Goal: Complete application form: Complete application form

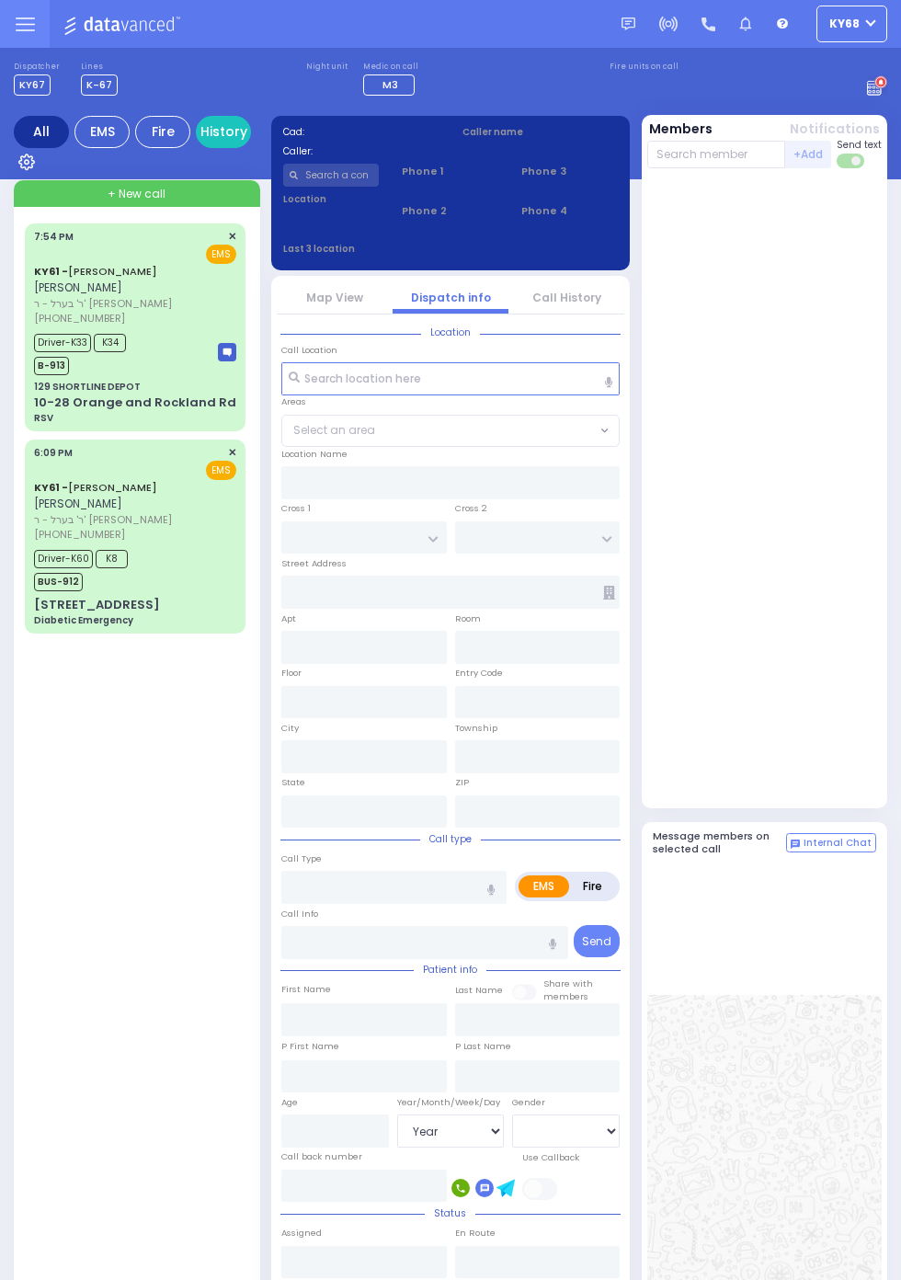
select select "Year"
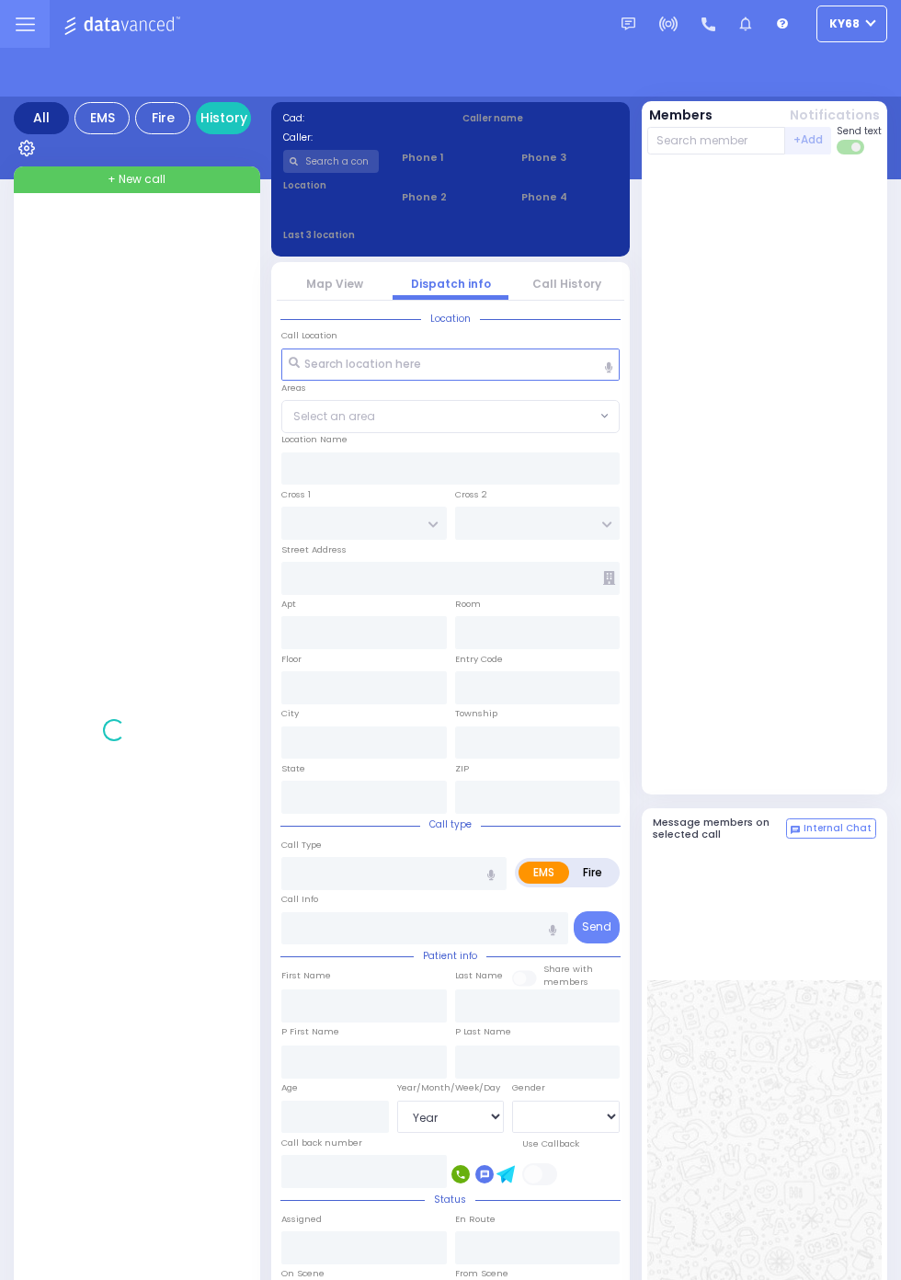
select select "Year"
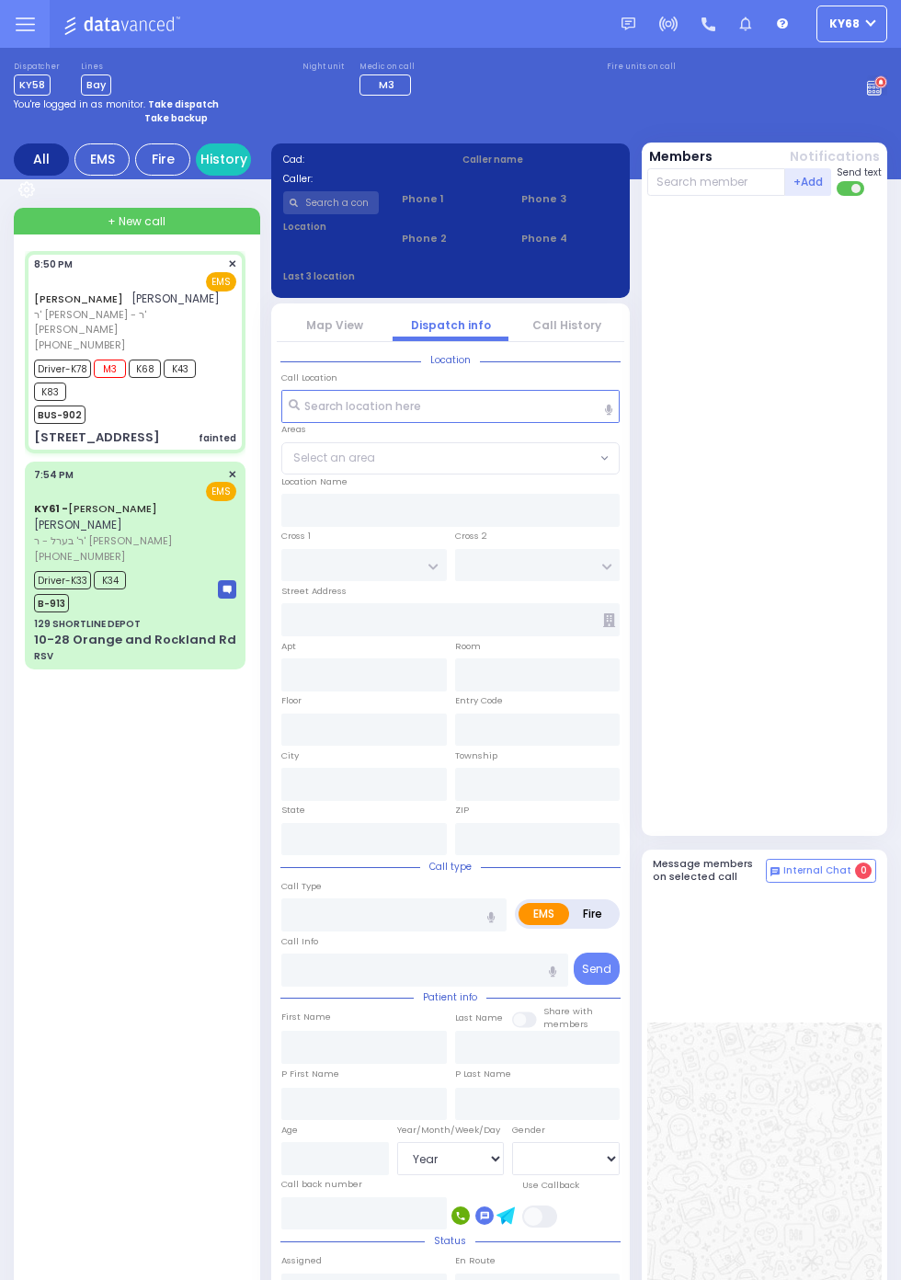
select select
type input "fainted"
radio input "true"
type input "YESHAYA GEDALYE"
type input "GLANZ"
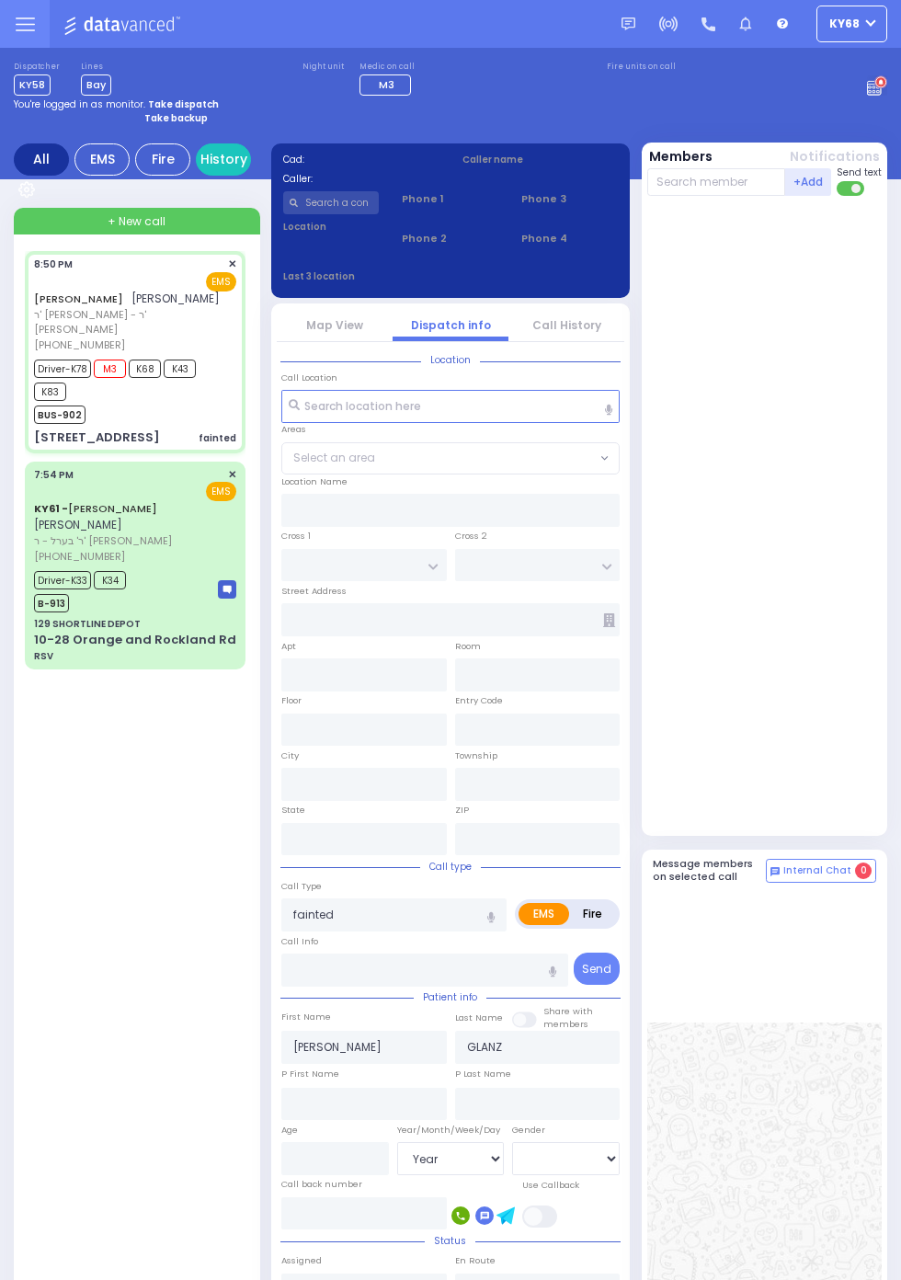
select select
type input "20:50"
type input "20:51"
type input "21:24"
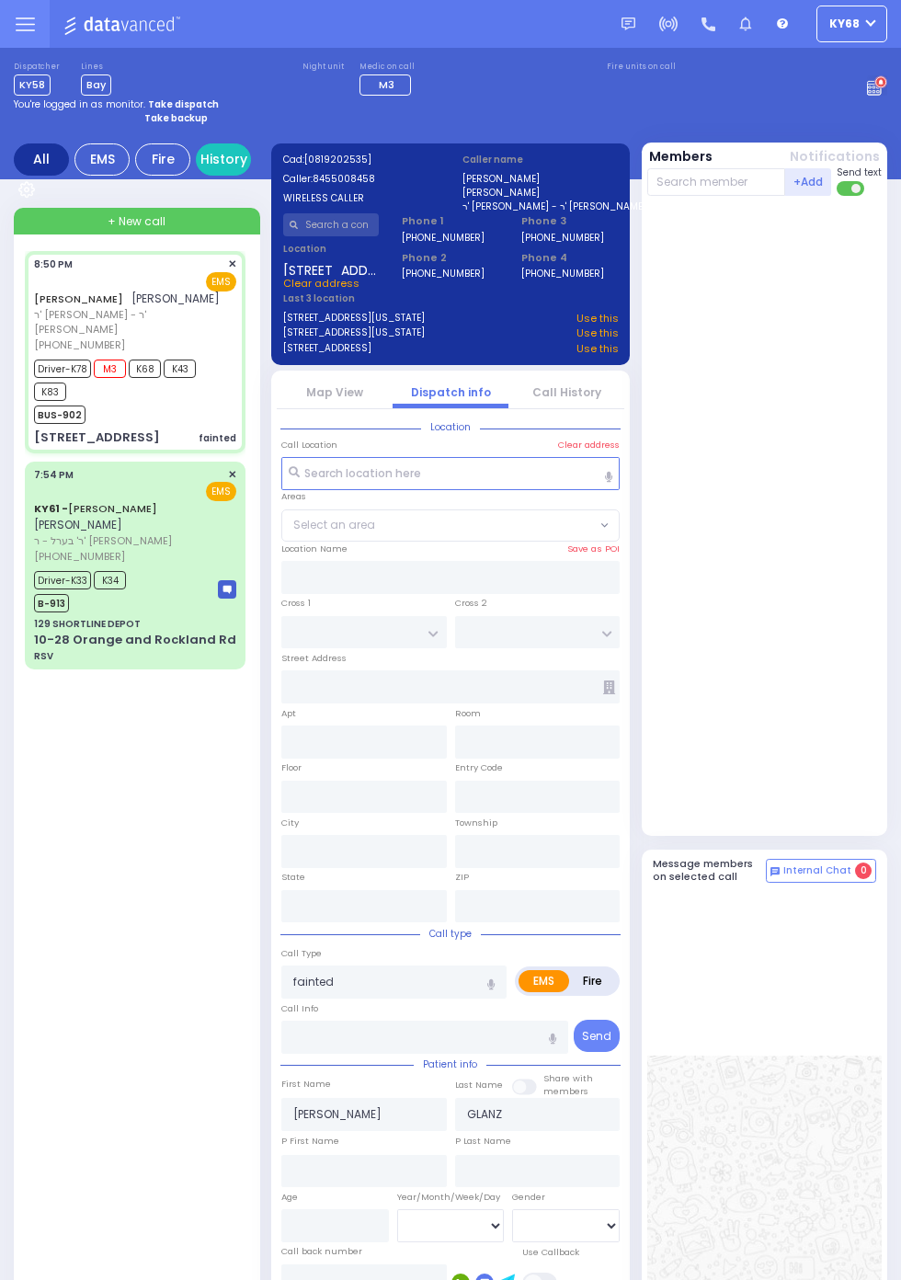
type input "[STREET_ADDRESS]"
type input "MONROE"
type input "New York"
type input "10950"
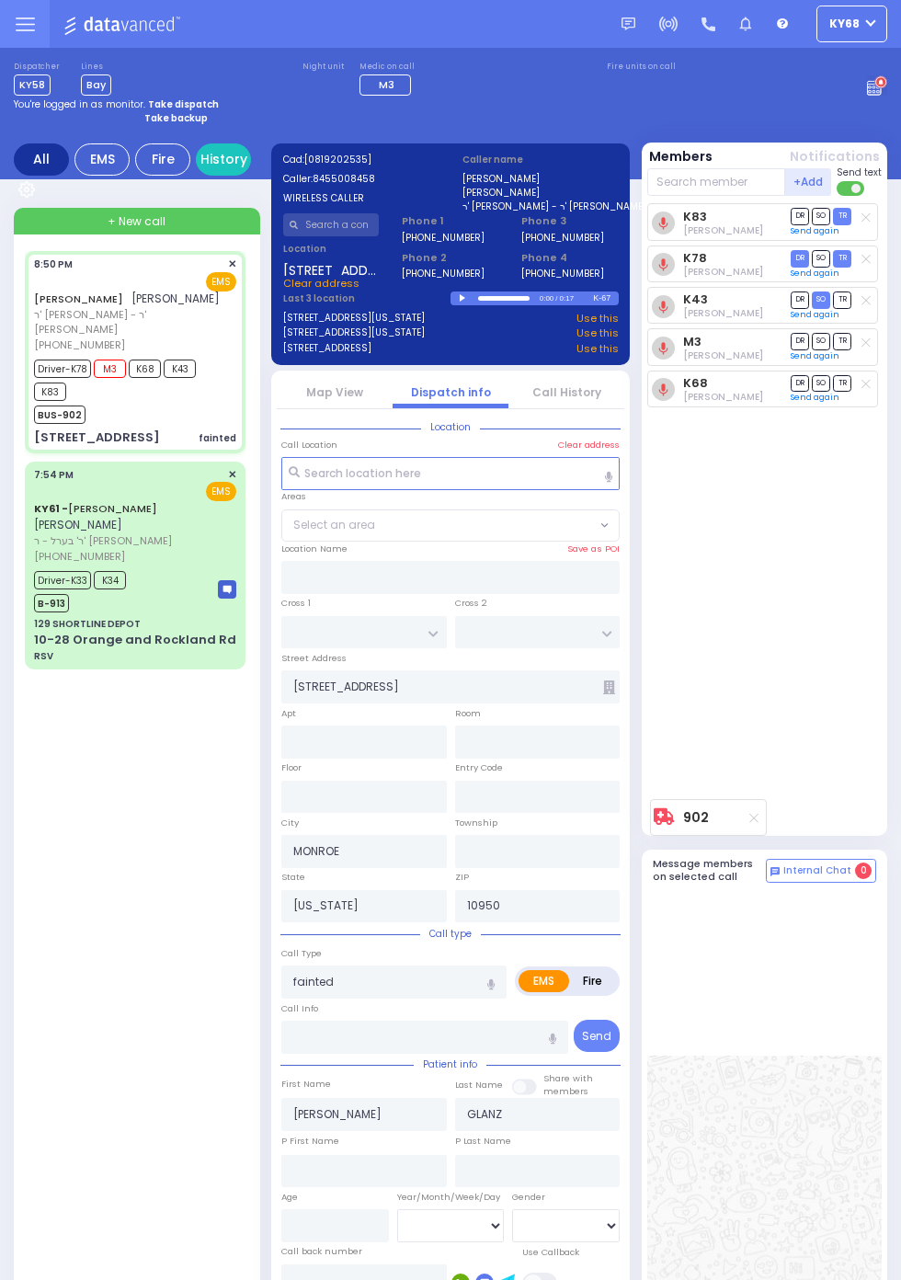
select select
radio input "true"
select select
type input "20:53"
type input "Good Samaritan Hospital"
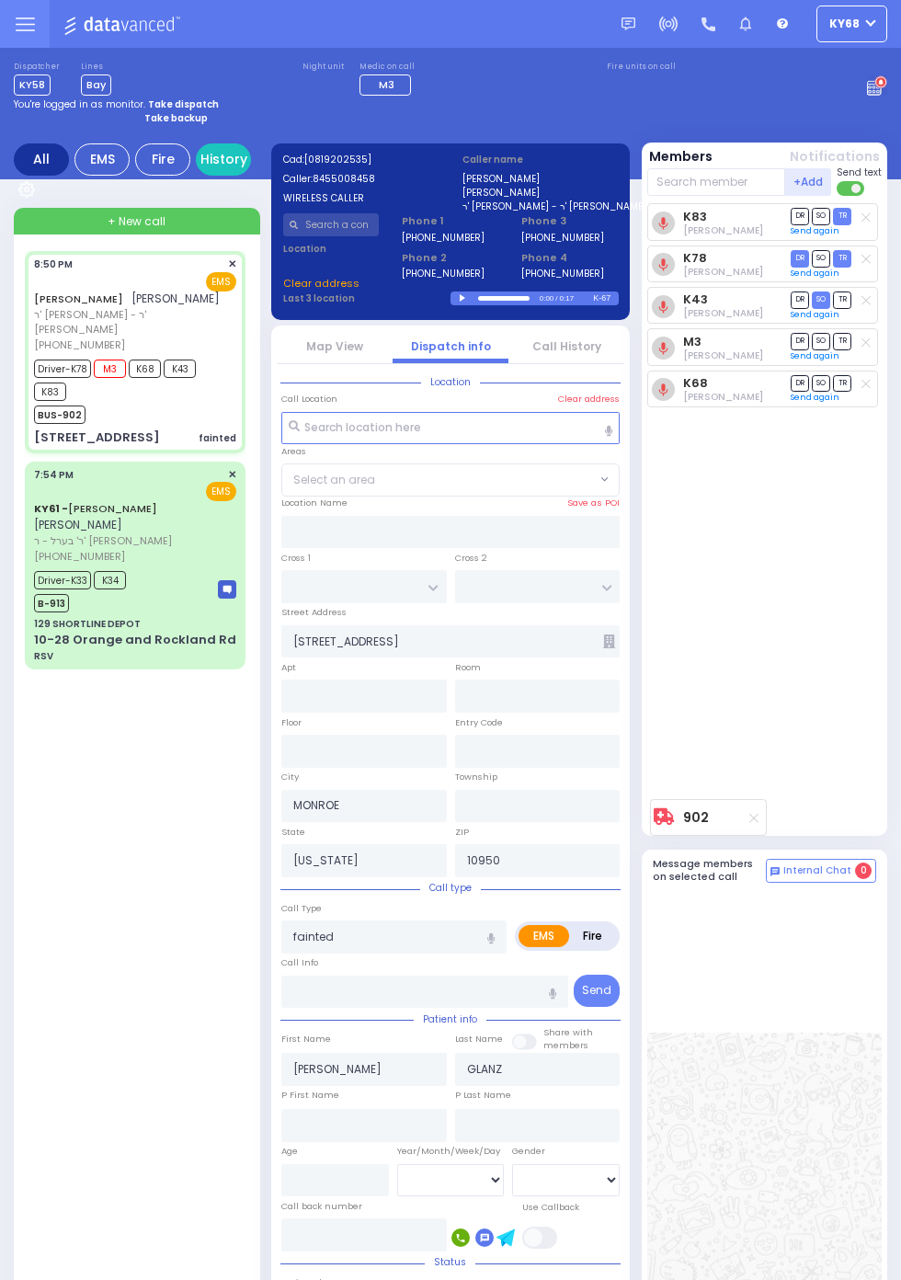
select select
radio input "true"
select select
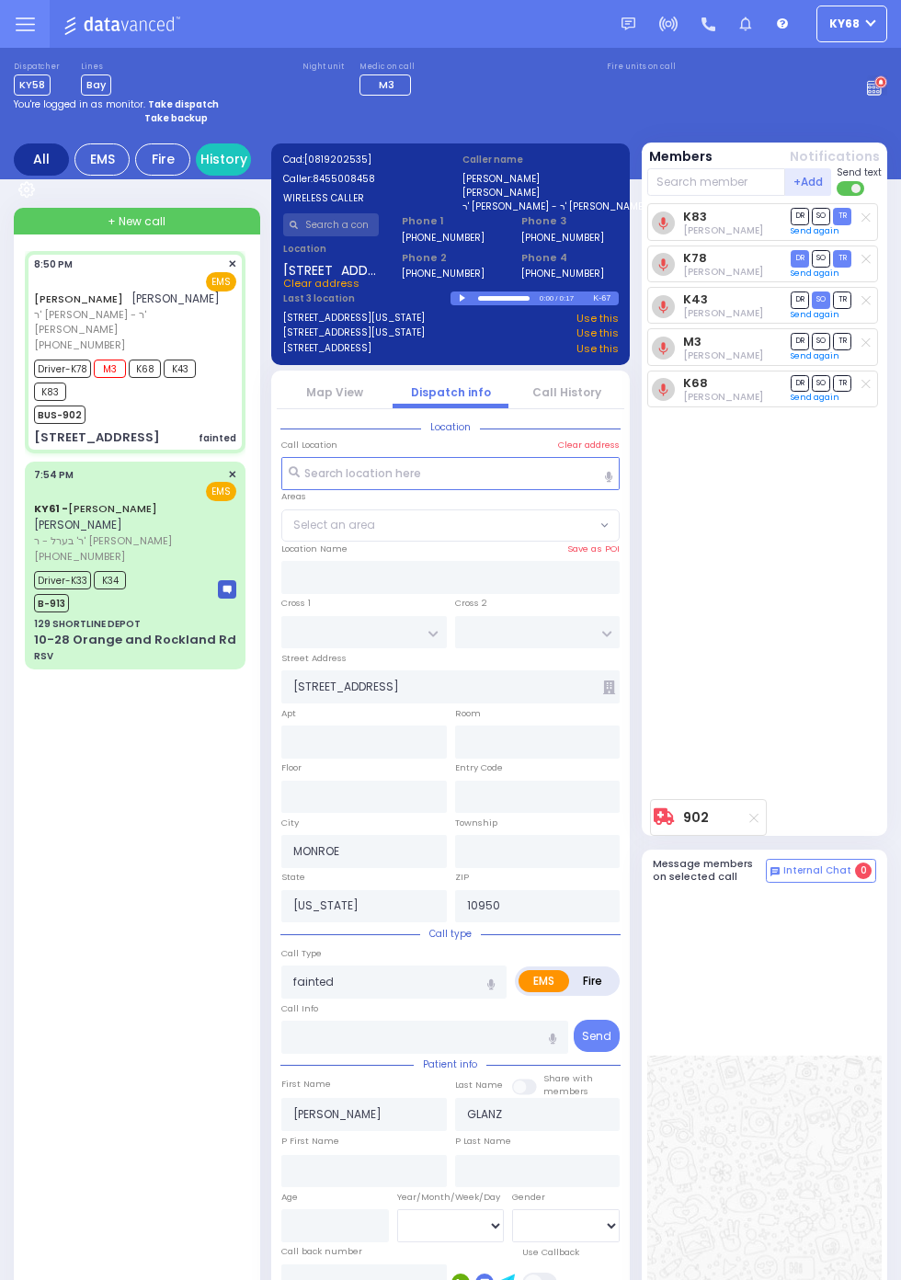
select select
radio input "true"
type input "Unknown"
select select "Year"
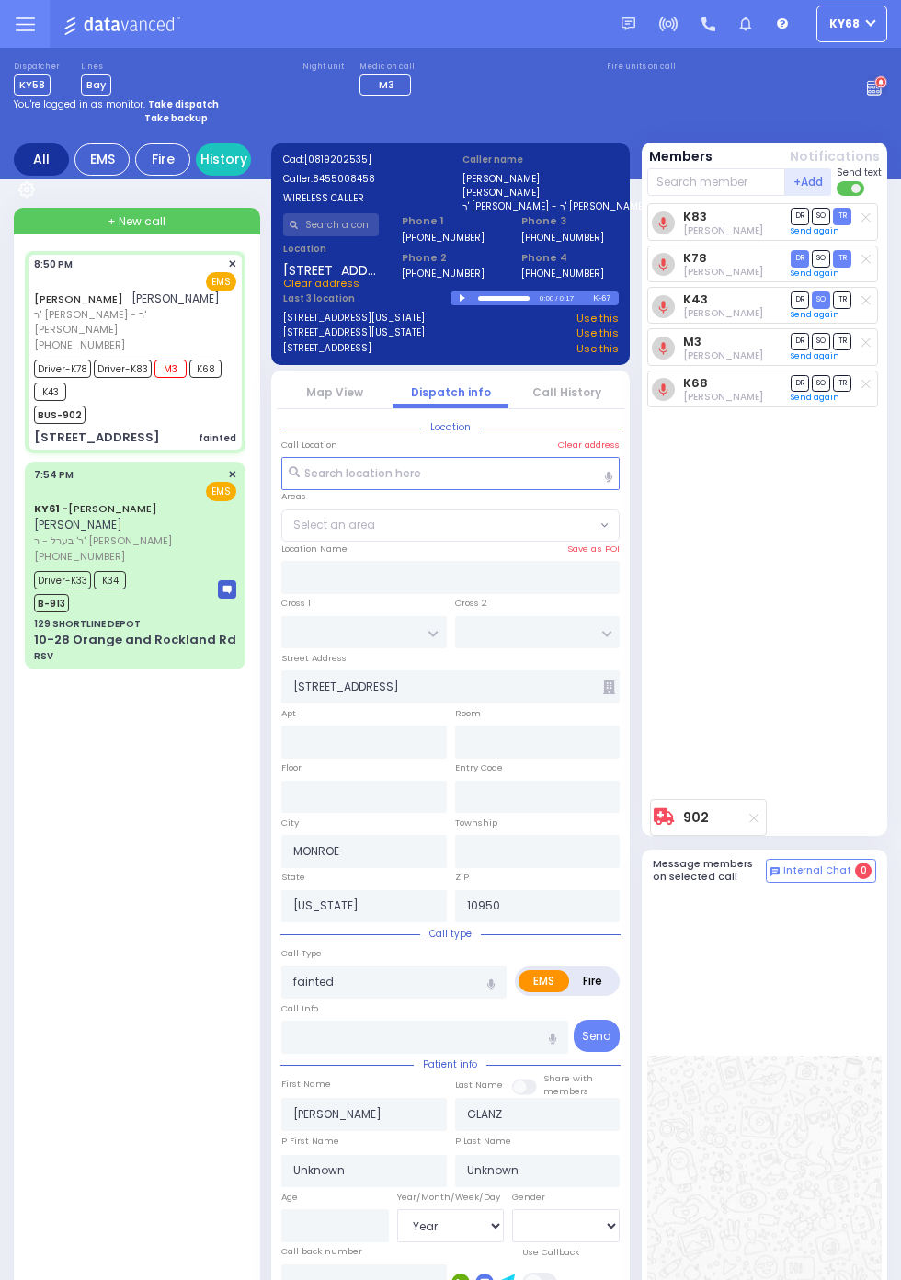
select select
radio input "true"
select select "Year"
select select
radio input "true"
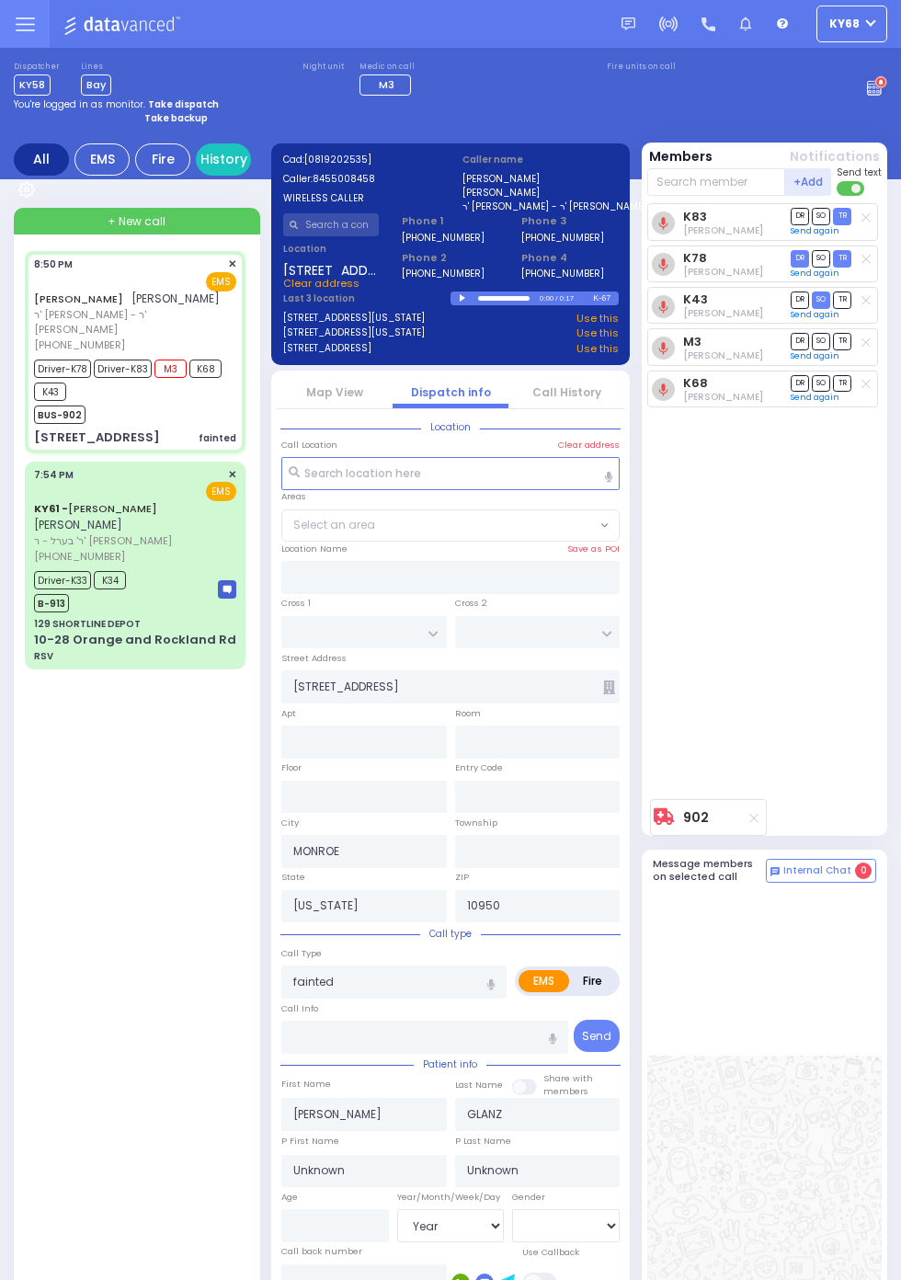
type input "Joel"
type input "Wagschal"
type input "37"
select select "Year"
select select "[DEMOGRAPHIC_DATA]"
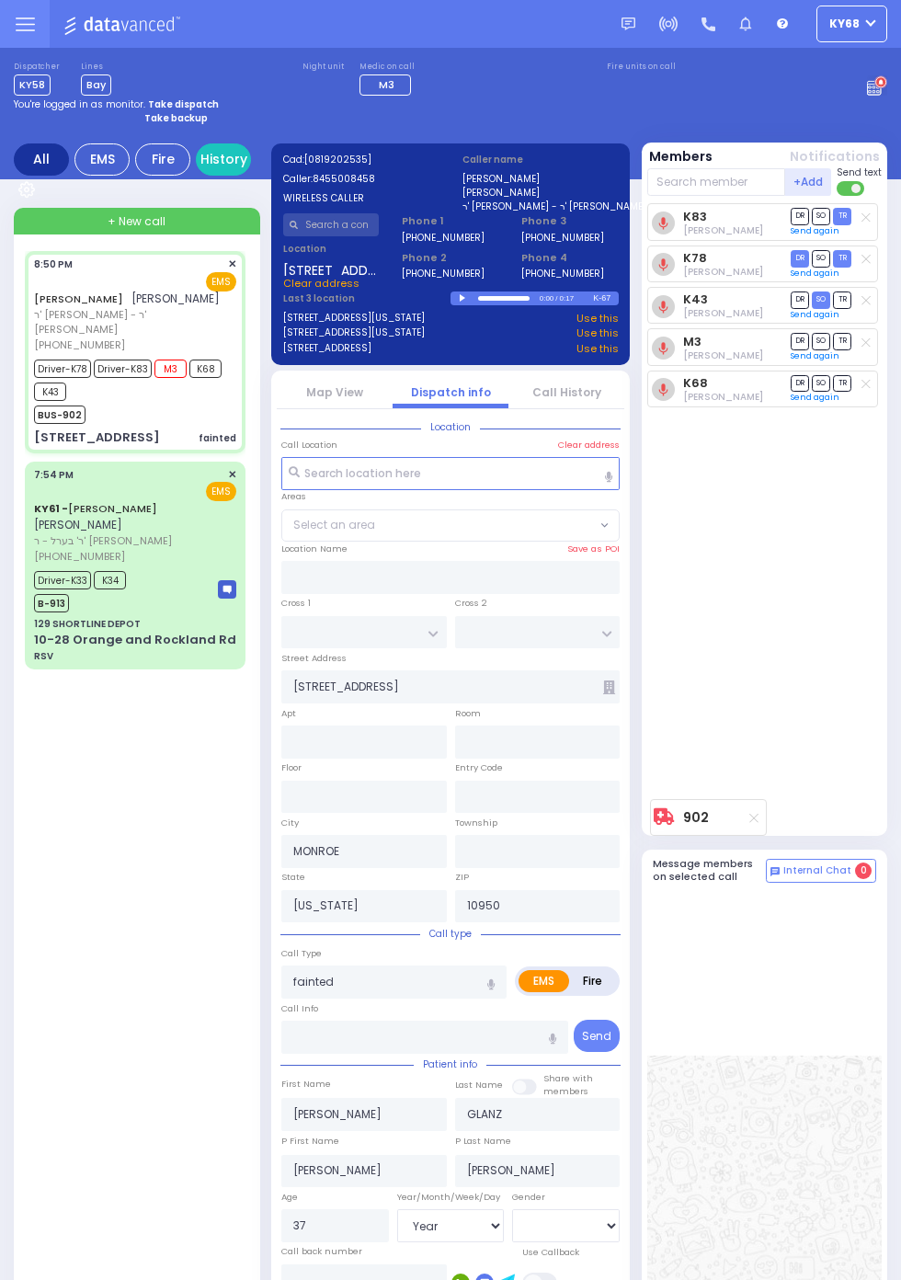
select select
radio input "true"
select select "Year"
select select "[DEMOGRAPHIC_DATA]"
select select
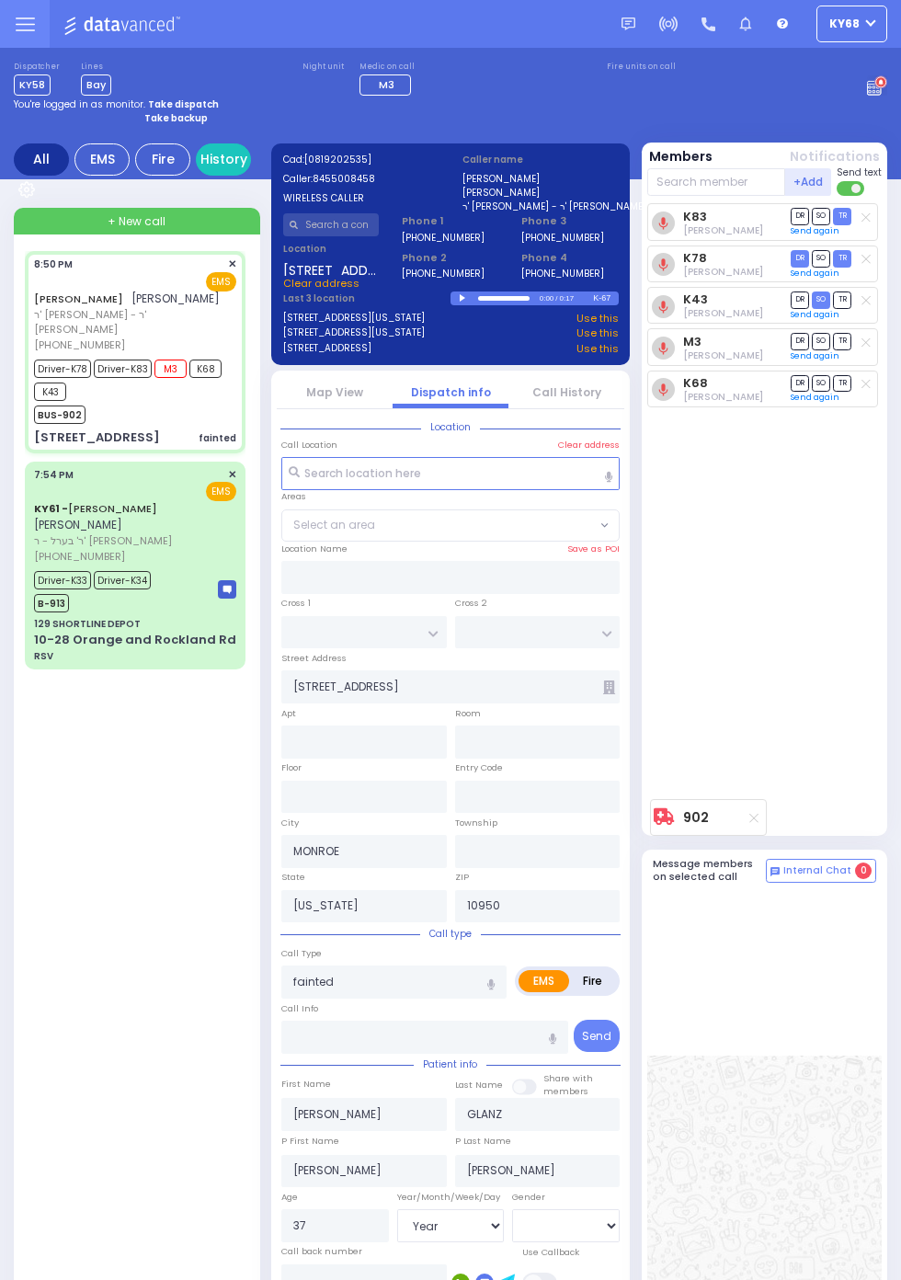
radio input "true"
select select "Year"
select select "[DEMOGRAPHIC_DATA]"
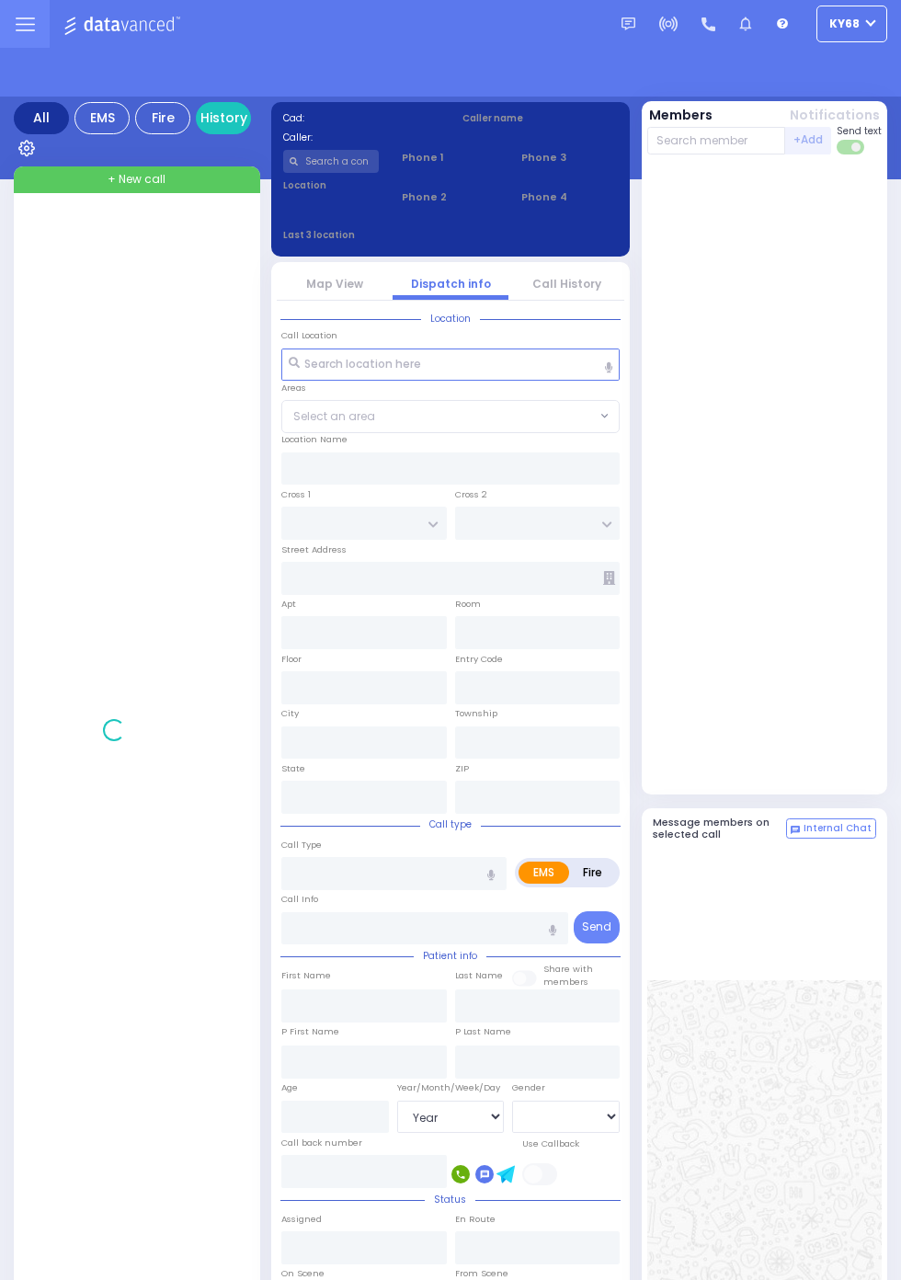
select select "Year"
select select "[DEMOGRAPHIC_DATA]"
select select "Year"
select select "[DEMOGRAPHIC_DATA]"
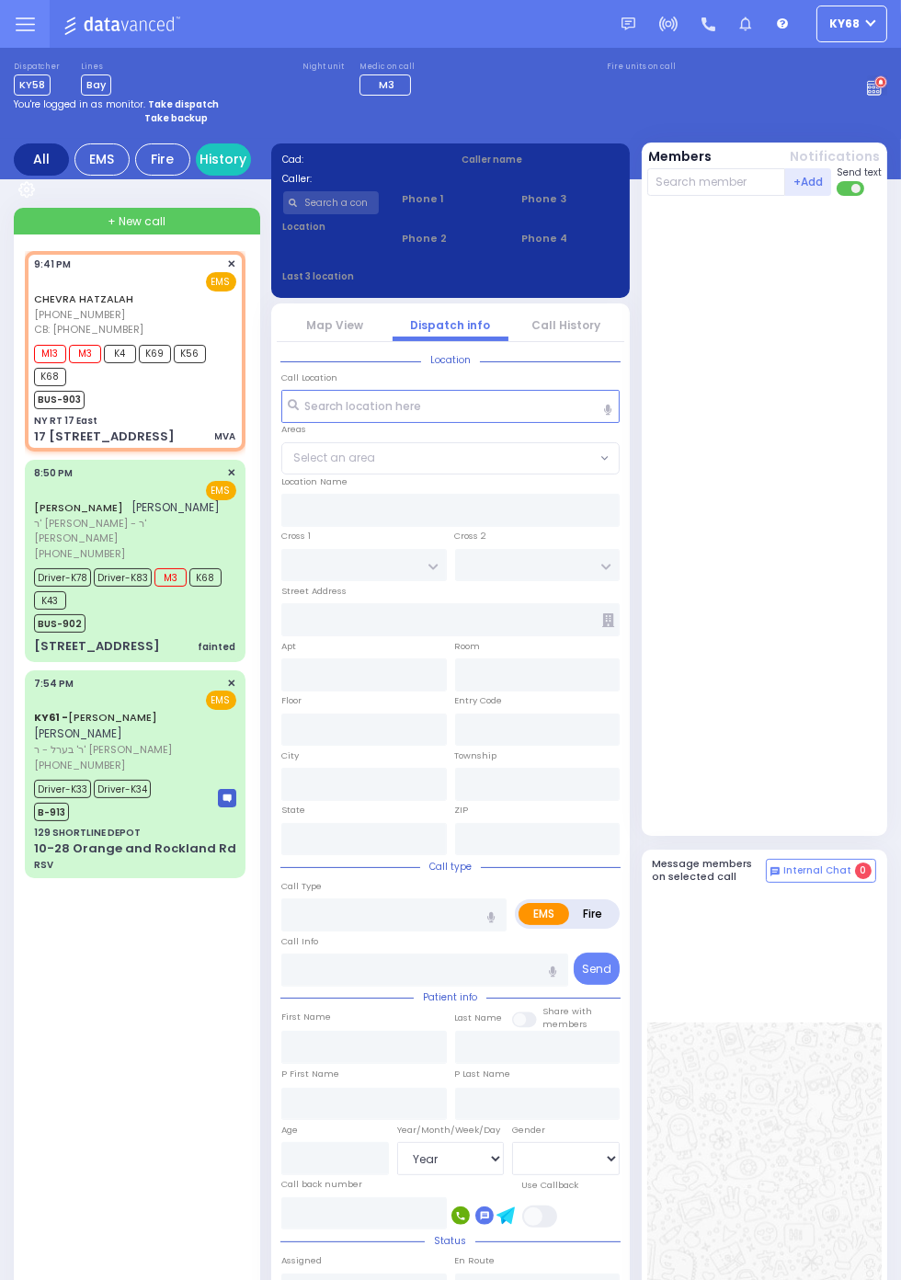
select select
type input "MVA"
radio input "true"
select select
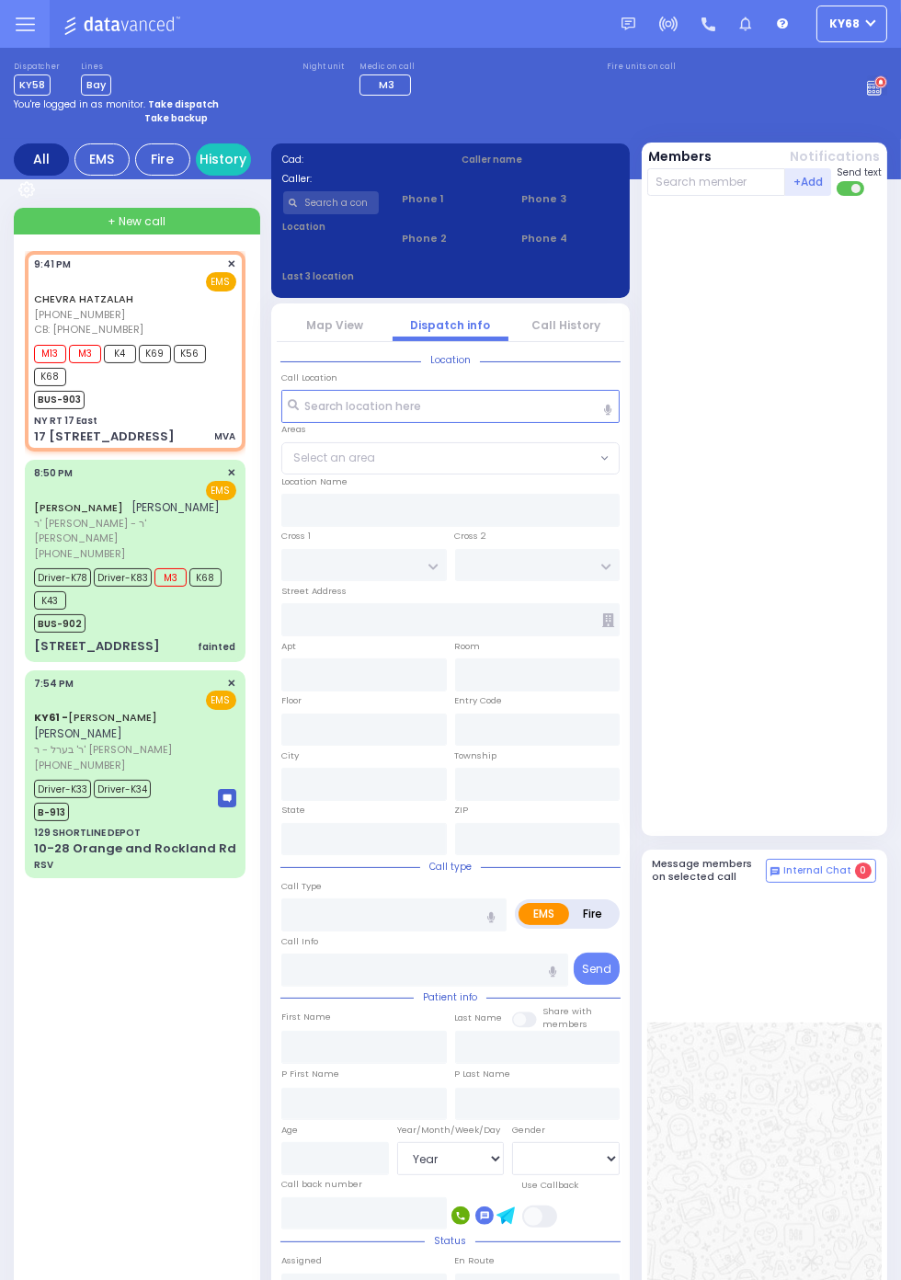
type input "3474230428"
type input "21:41"
type input "21:43"
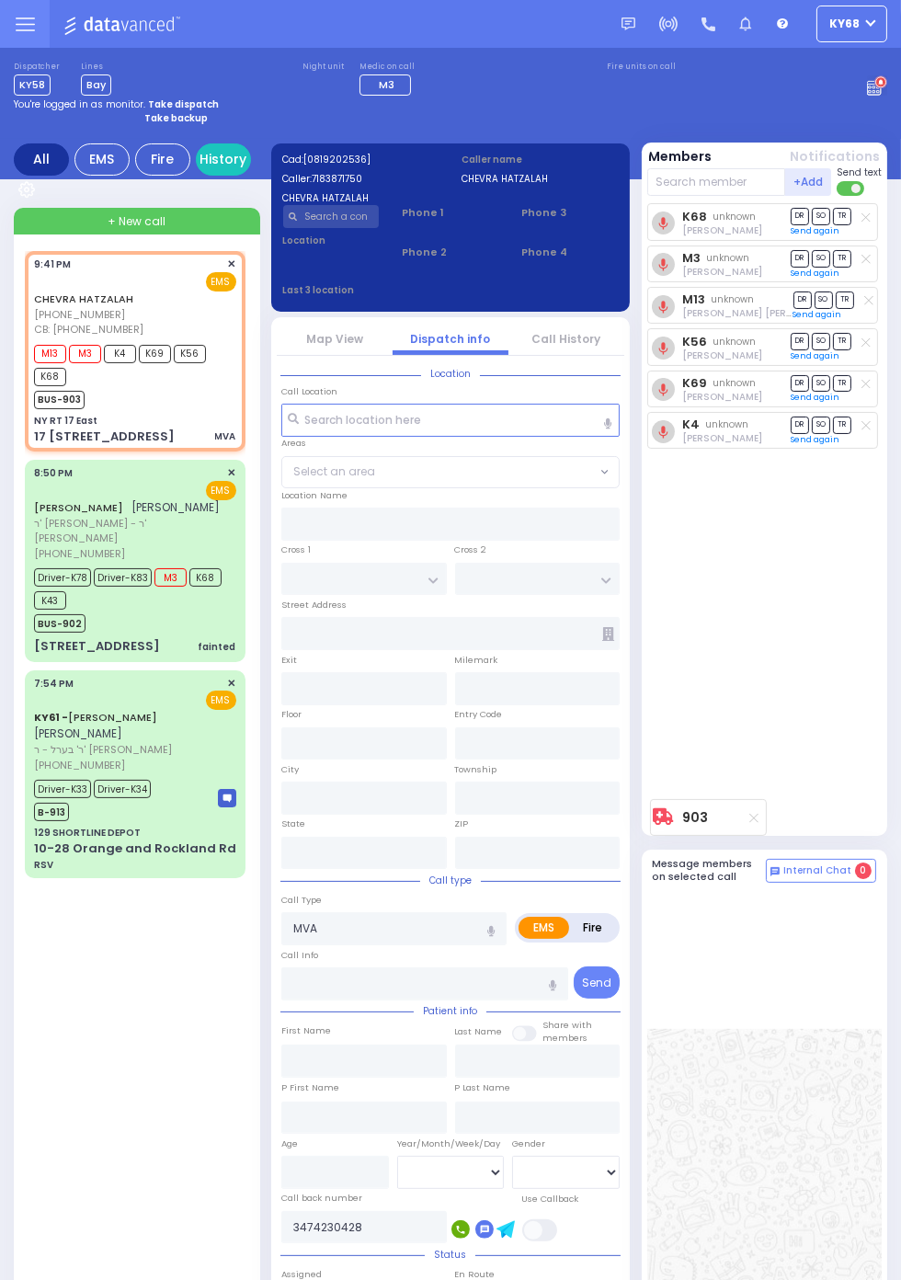
type input "NY RT 17 East"
type input "17 17 East Bound"
type input "129"
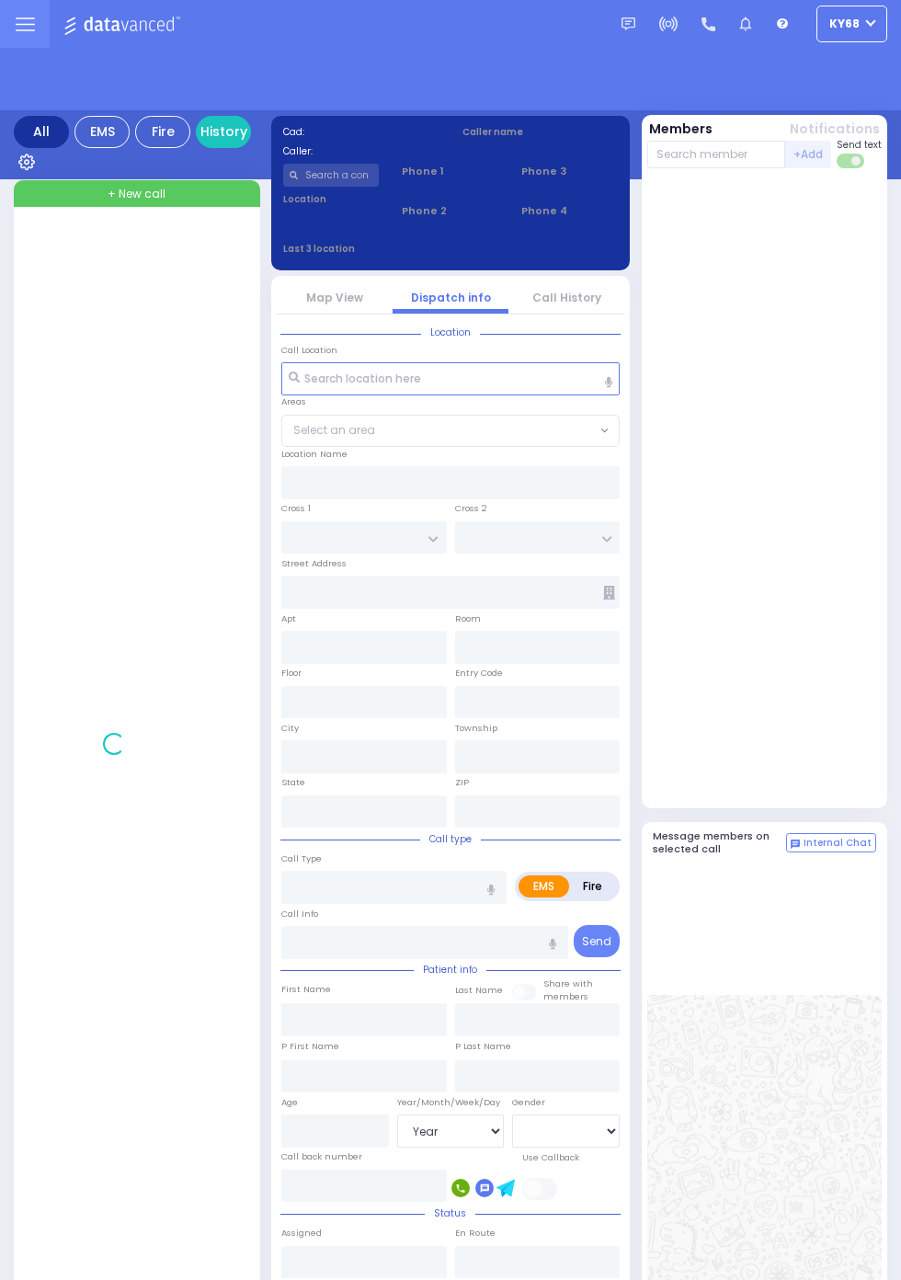
select select "Year"
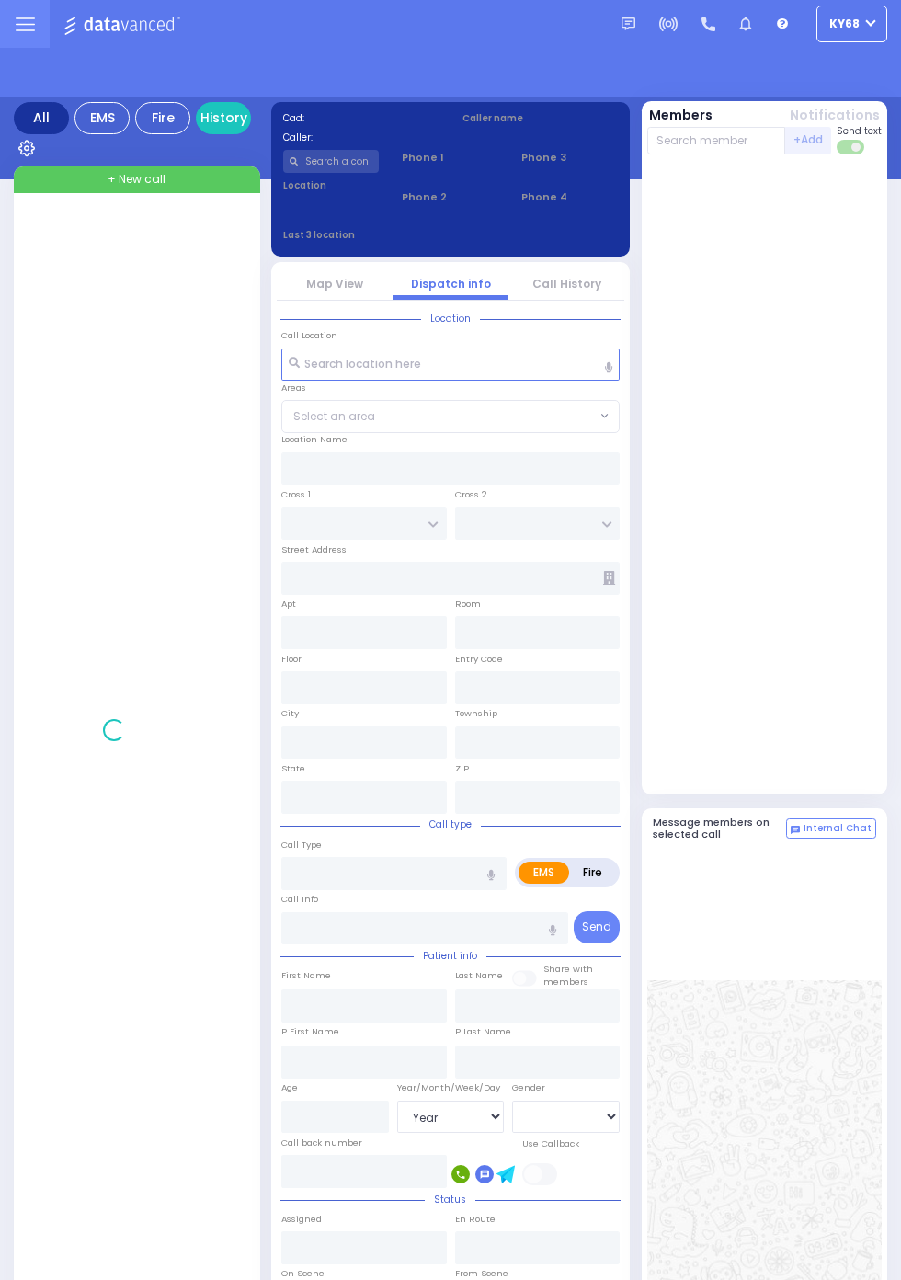
select select "Year"
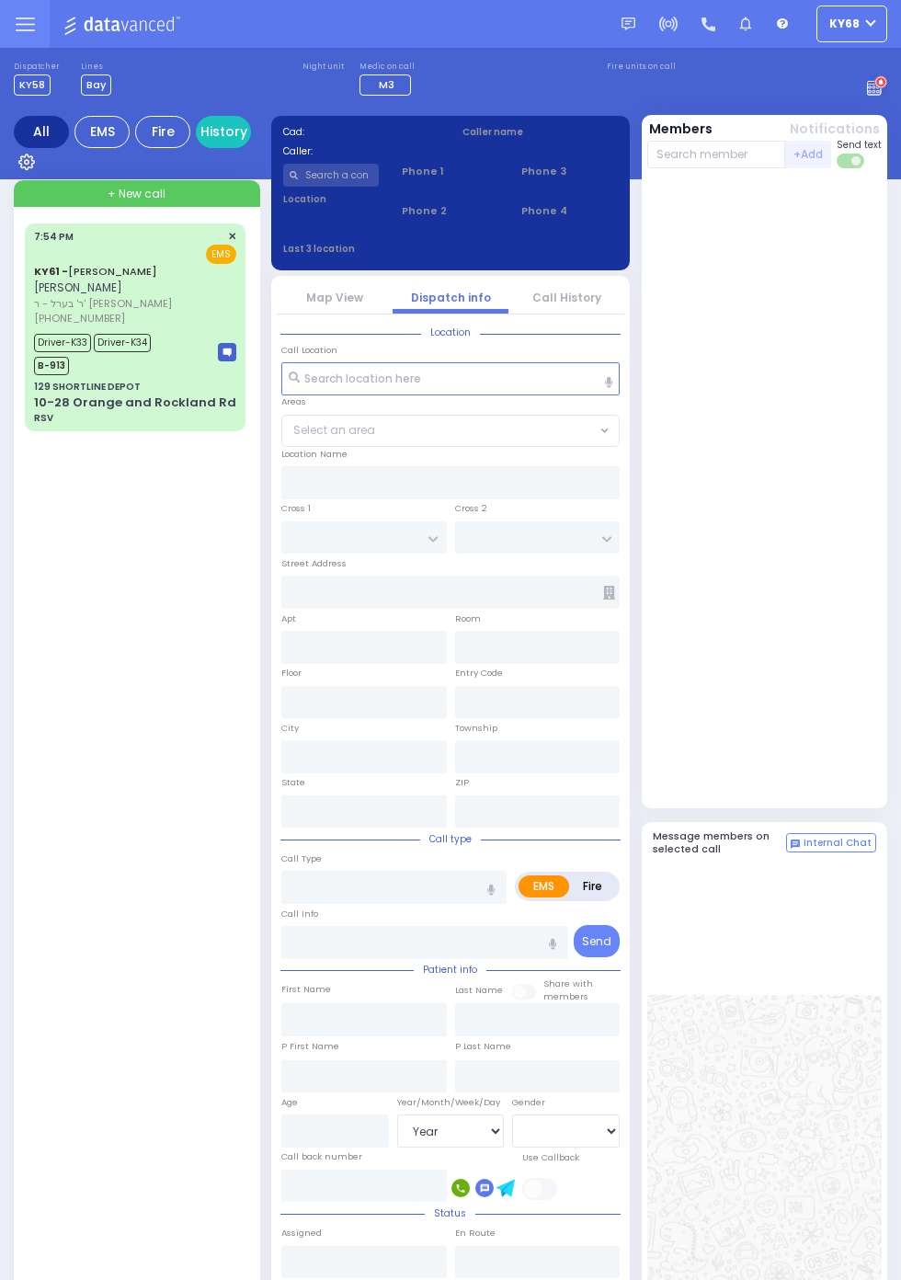
select select "Year"
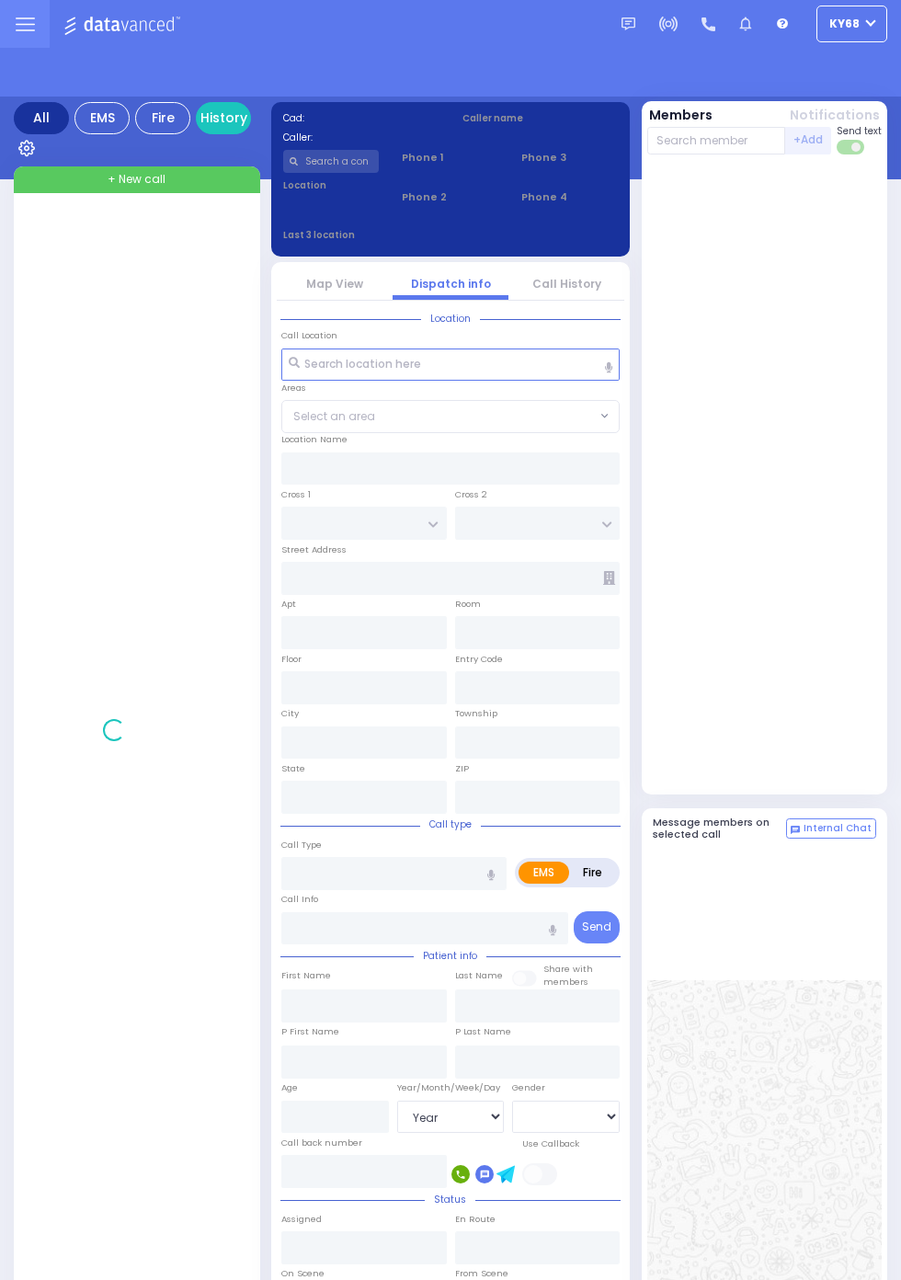
select select "Year"
